Goal: Information Seeking & Learning: Learn about a topic

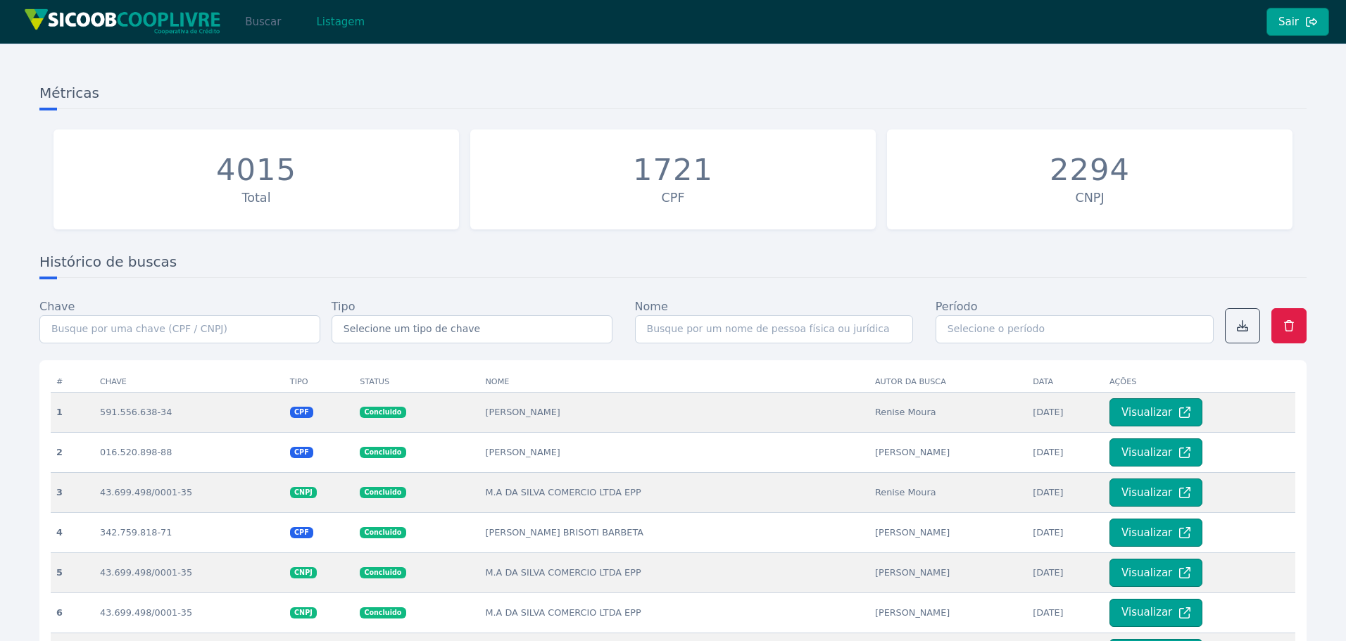
click at [265, 20] on button "Buscar" at bounding box center [263, 22] width 60 height 28
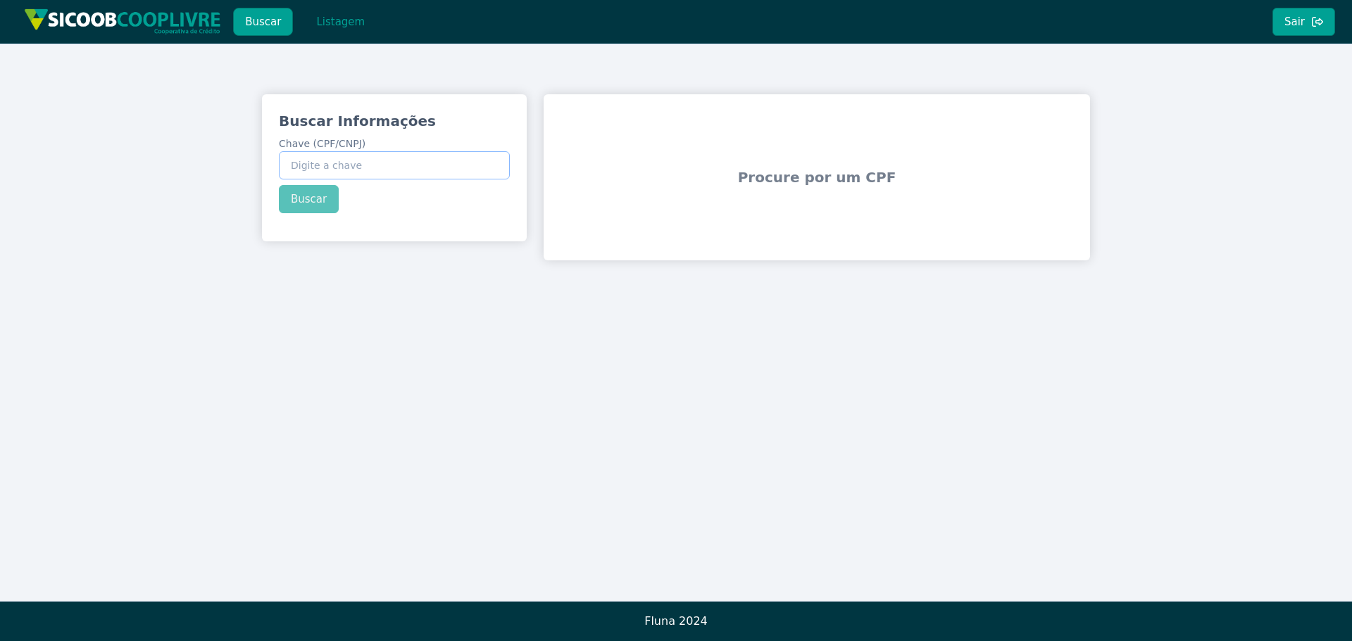
click at [394, 169] on input "Chave (CPF/CNPJ)" at bounding box center [394, 165] width 231 height 28
paste input "144.316.308-21"
type input "144.316.308-21"
click at [320, 205] on div "Buscar Informações Chave (CPF/CNPJ) 144.316.308-21 Buscar" at bounding box center [394, 162] width 265 height 136
click at [305, 208] on button "Buscar" at bounding box center [309, 199] width 60 height 28
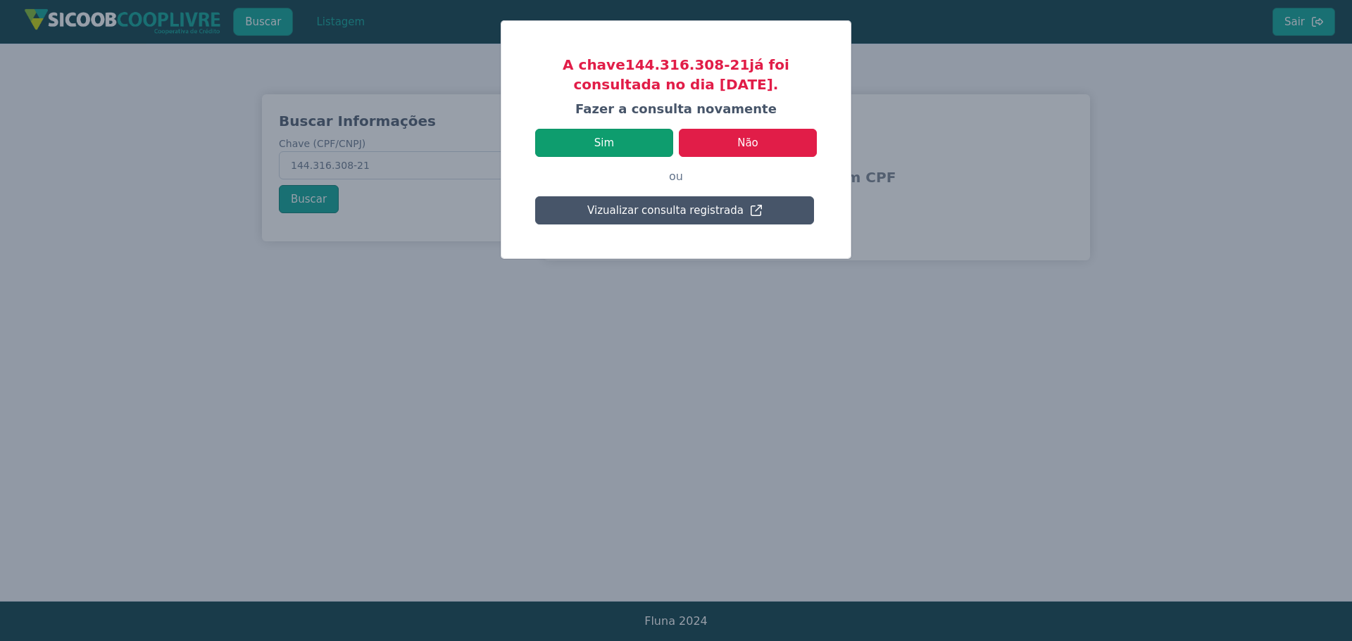
click at [617, 152] on button "Sim" at bounding box center [604, 143] width 138 height 28
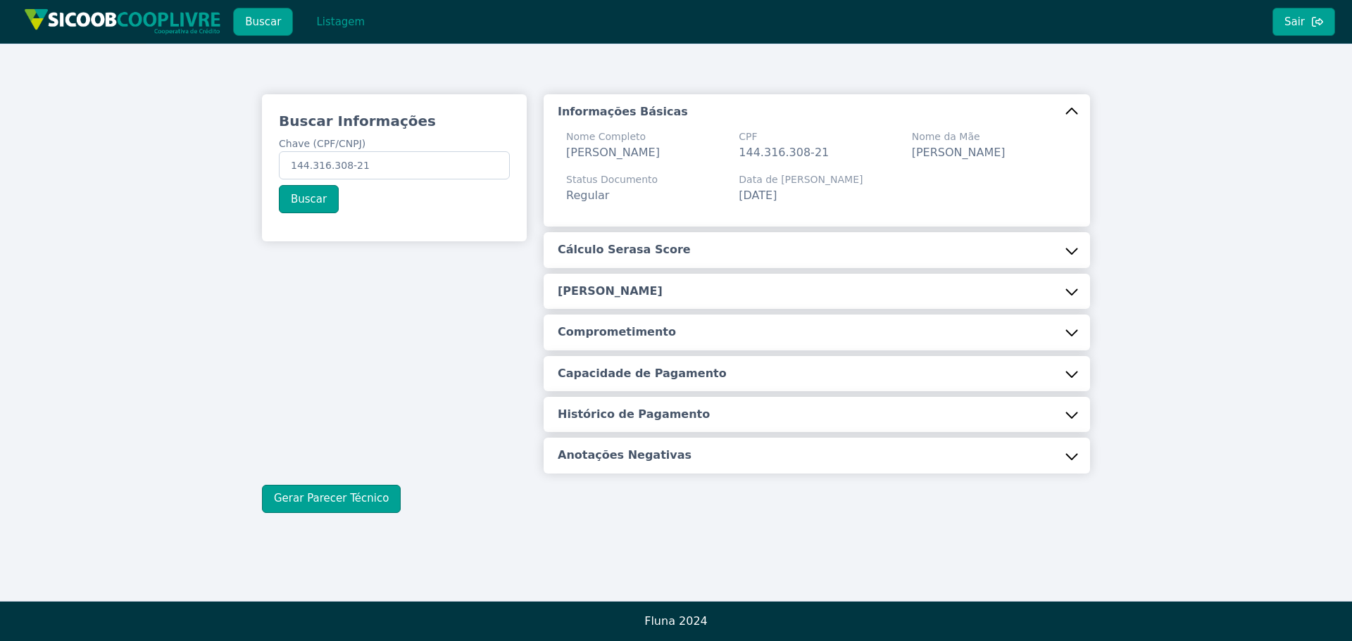
click at [876, 246] on button "Cálculo Serasa Score" at bounding box center [816, 249] width 546 height 35
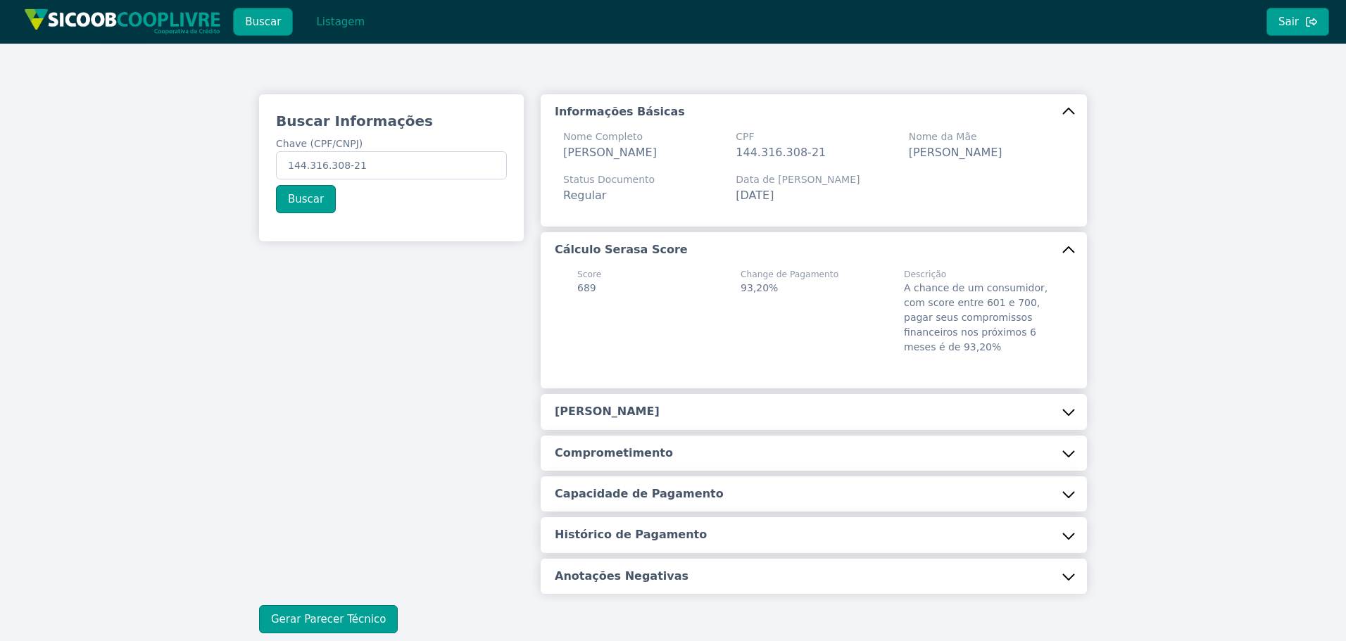
click at [874, 409] on button "[PERSON_NAME]" at bounding box center [814, 411] width 546 height 35
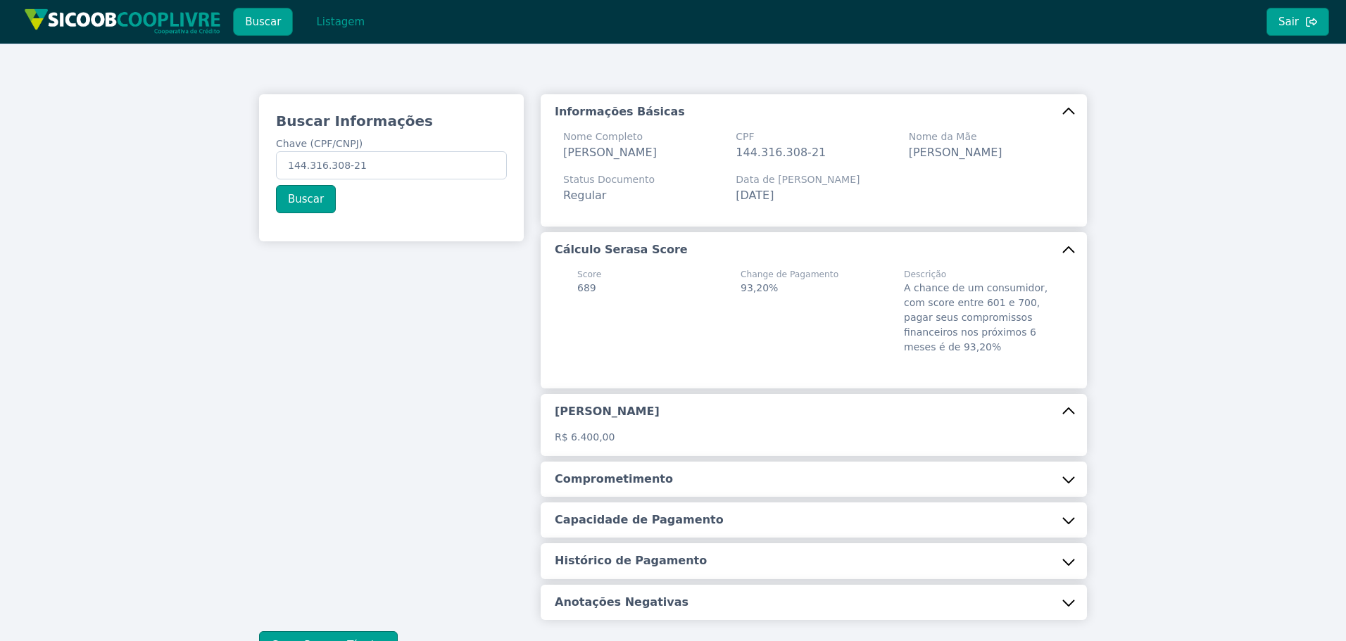
click at [859, 473] on button "Comprometimento" at bounding box center [814, 479] width 546 height 35
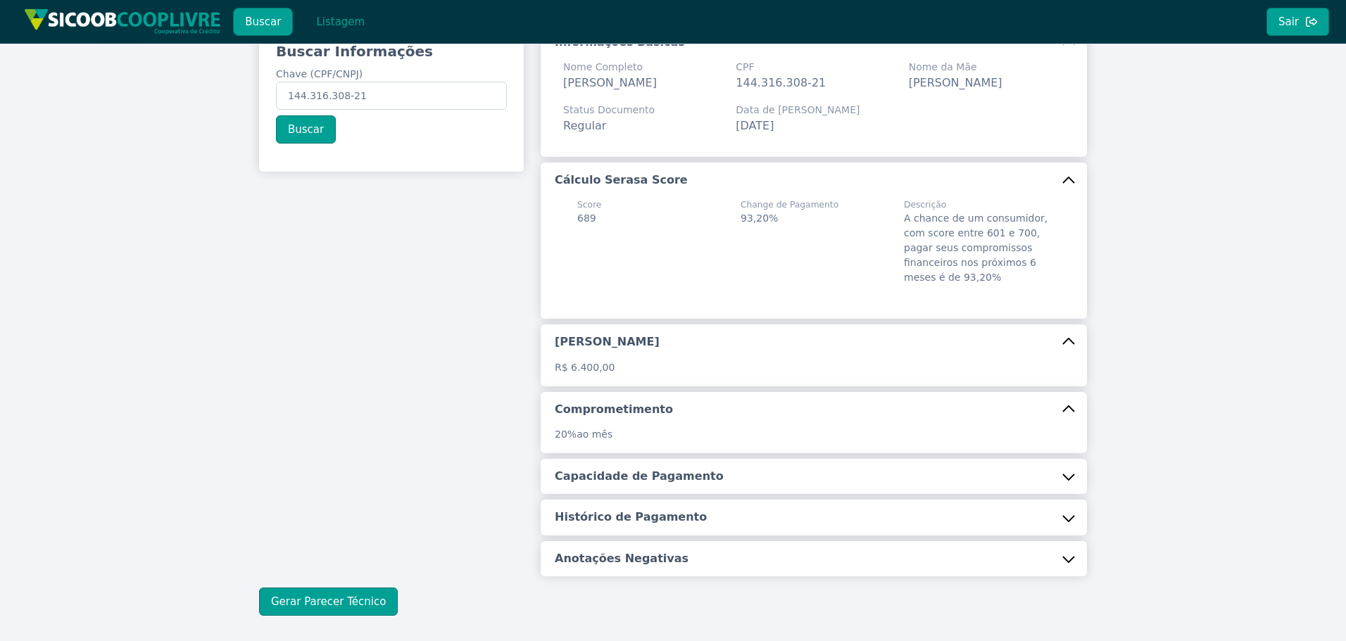
scroll to position [135, 0]
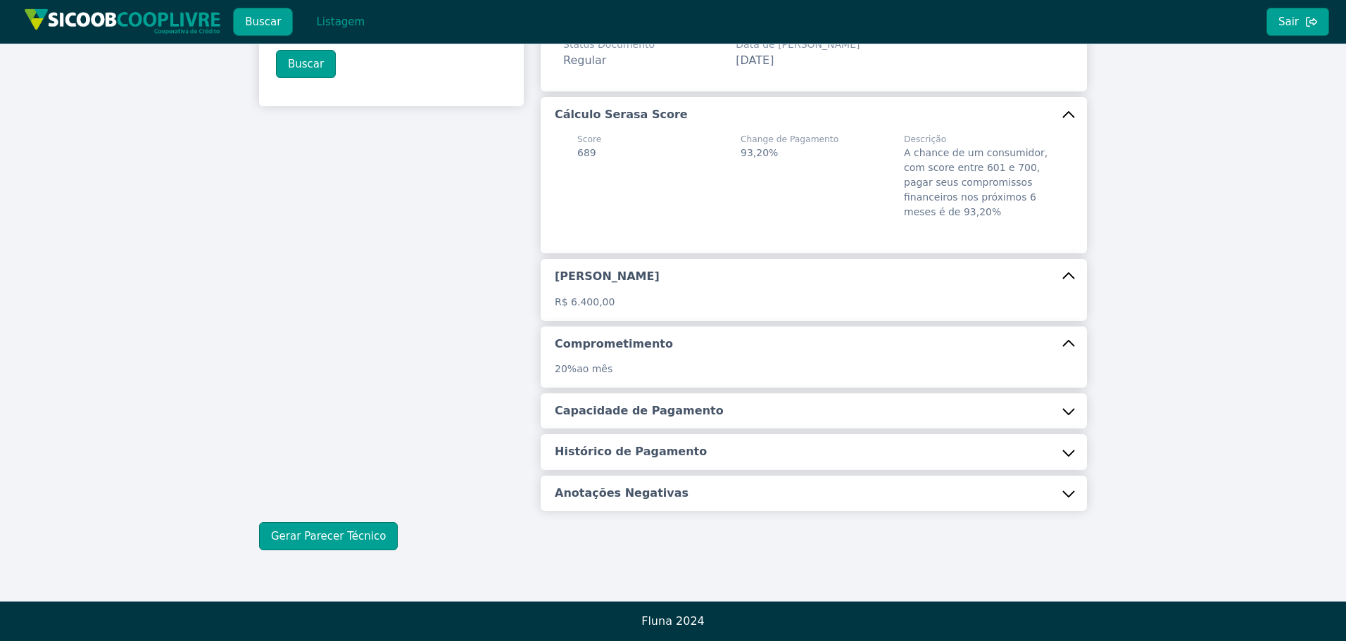
click at [792, 402] on button "Capacidade de Pagamento" at bounding box center [814, 411] width 546 height 35
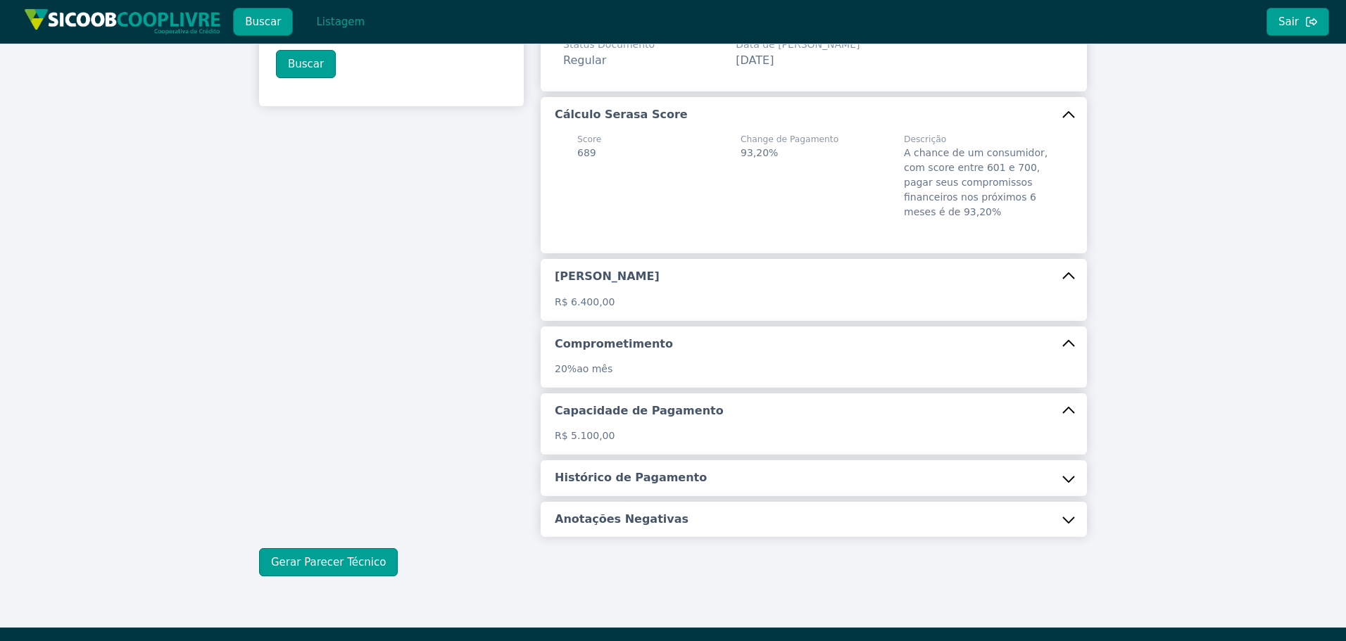
click at [762, 472] on button "Histórico de Pagamento" at bounding box center [814, 477] width 546 height 35
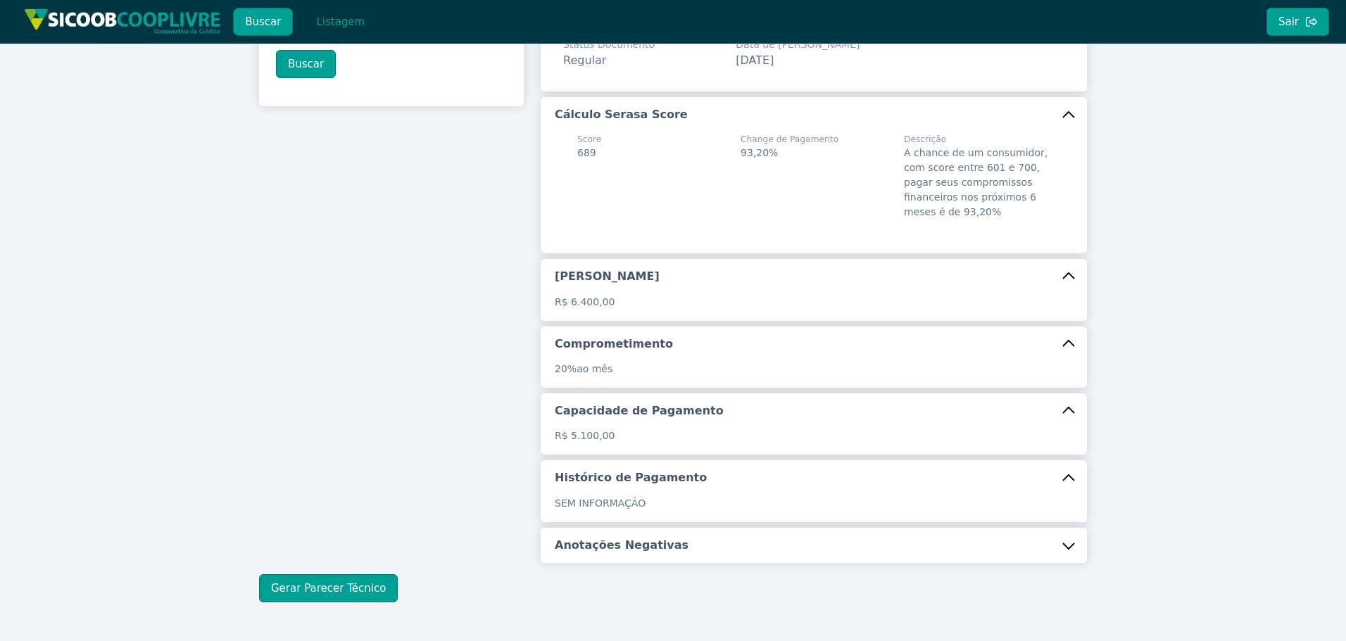
click at [787, 525] on div "Informações Básicas Nome Completo [PERSON_NAME] CPF 144.316.308-21 Nome da Mãe …" at bounding box center [814, 261] width 546 height 604
click at [791, 534] on button "Anotações Negativas" at bounding box center [814, 545] width 546 height 35
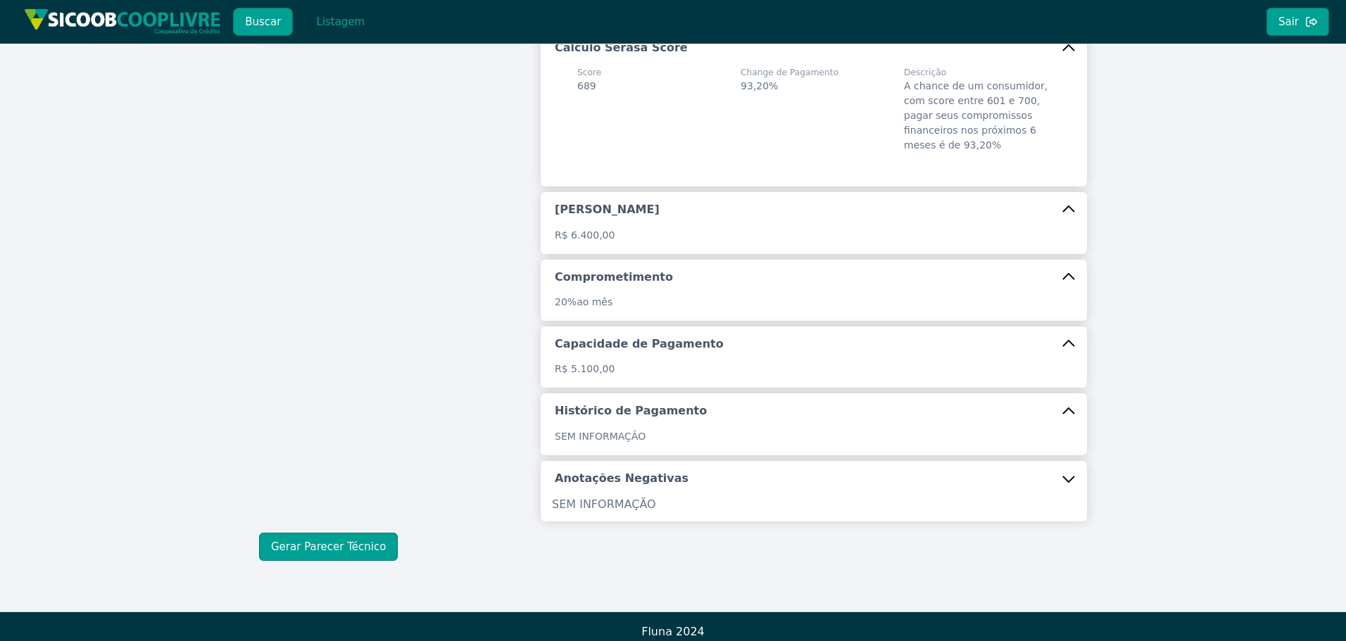
scroll to position [211, 0]
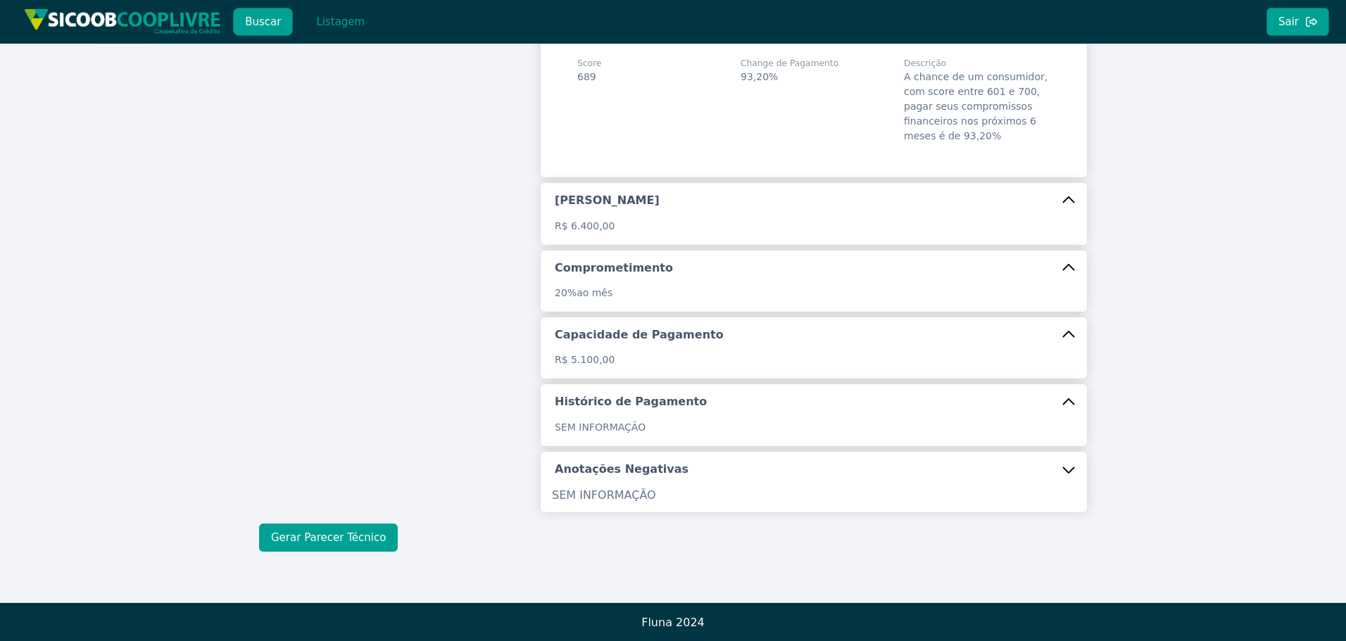
click at [360, 540] on button "Gerar Parecer Técnico" at bounding box center [328, 538] width 139 height 28
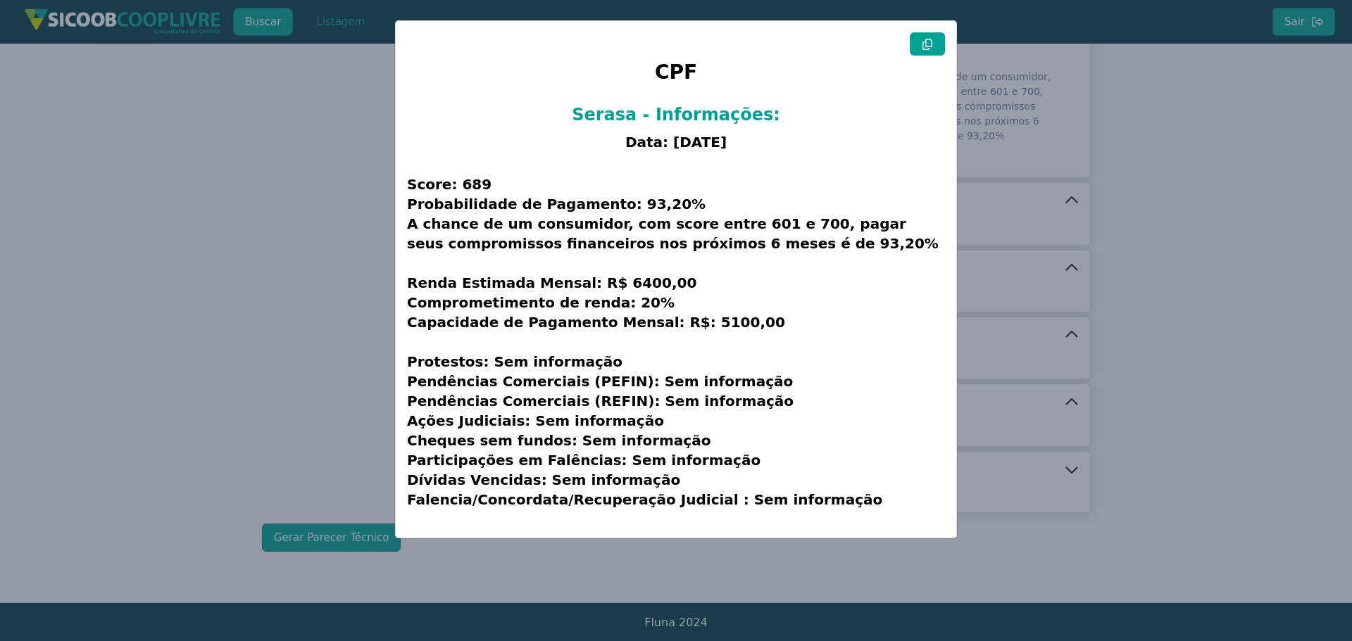
click at [931, 44] on icon at bounding box center [927, 44] width 10 height 11
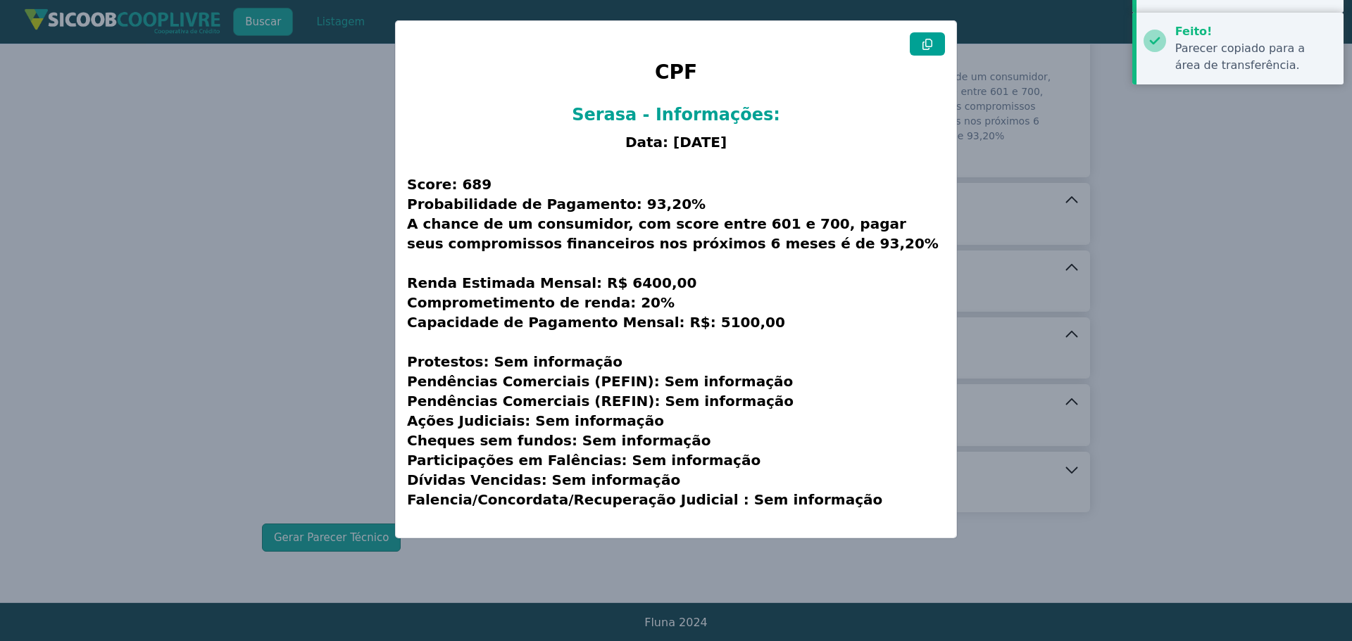
click at [245, 353] on modal-container "CPF Serasa - Informações: Data: [DATE] Score: 689 Probabilidade de Pagamento: 9…" at bounding box center [676, 320] width 1352 height 641
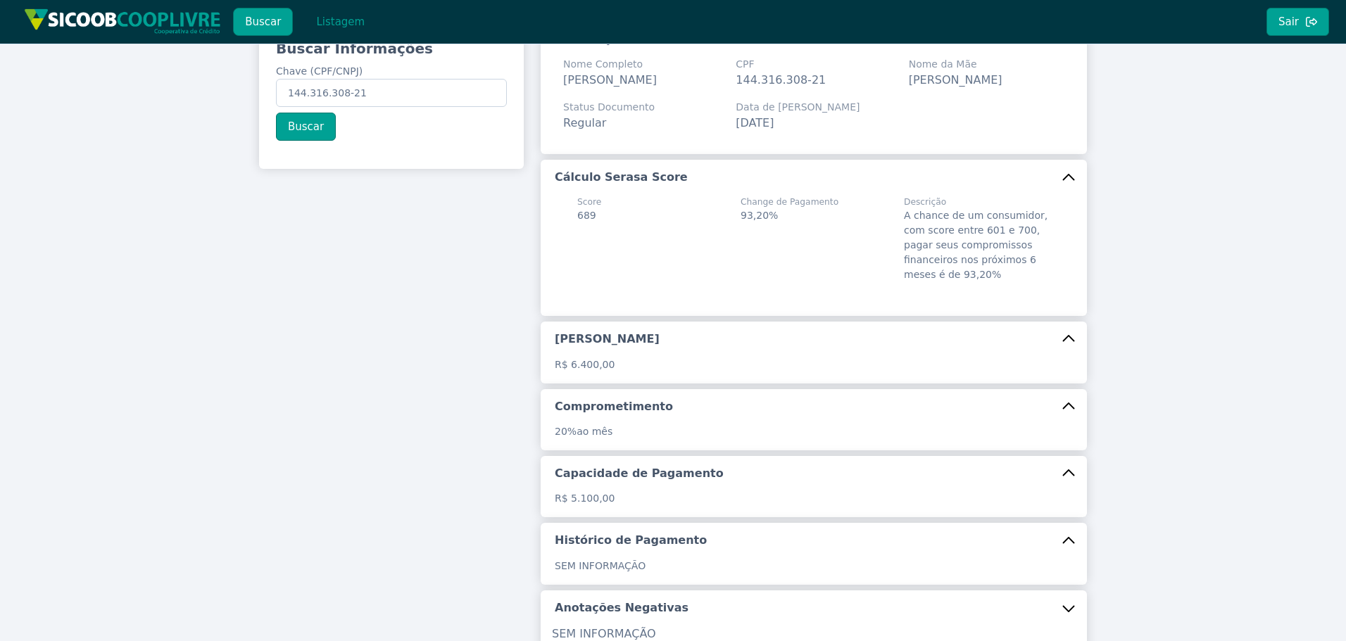
scroll to position [0, 0]
